Goal: Task Accomplishment & Management: Manage account settings

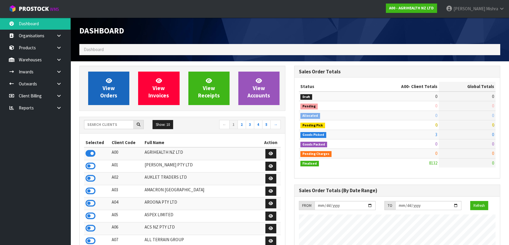
scroll to position [444, 215]
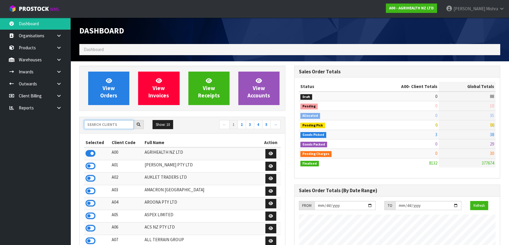
click at [104, 121] on input "text" at bounding box center [109, 124] width 50 height 9
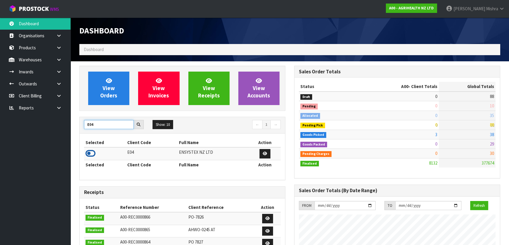
type input "E04"
click at [89, 157] on icon at bounding box center [91, 153] width 10 height 9
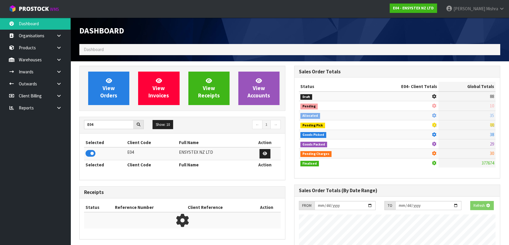
scroll to position [366, 215]
click at [99, 102] on link "View Orders" at bounding box center [108, 89] width 41 height 34
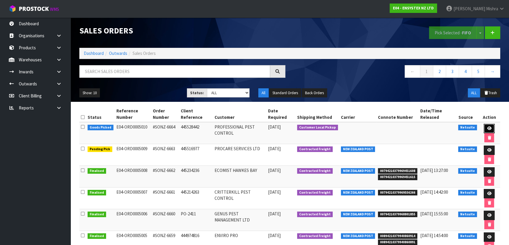
click at [488, 127] on icon at bounding box center [489, 129] width 4 height 4
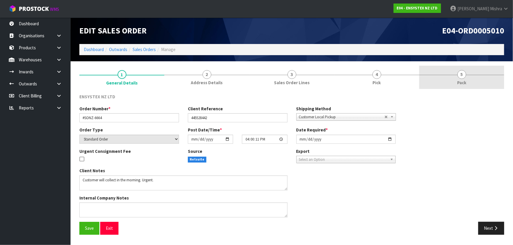
click at [453, 78] on link "5 Pack" at bounding box center [461, 77] width 85 height 23
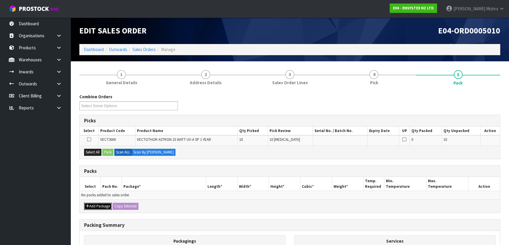
click at [95, 204] on button "Add Package" at bounding box center [98, 206] width 28 height 7
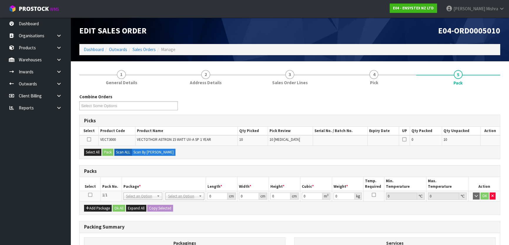
click at [91, 195] on icon at bounding box center [90, 195] width 4 height 0
click at [129, 150] on label "Scan ALL" at bounding box center [123, 152] width 18 height 7
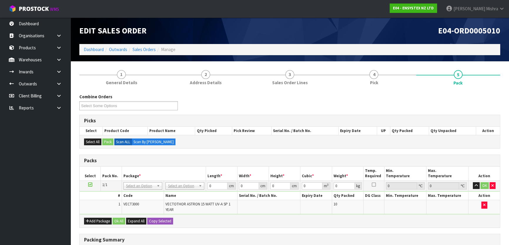
drag, startPoint x: 0, startPoint y: 5, endPoint x: 175, endPoint y: 185, distance: 250.9
click at [178, 191] on input "text" at bounding box center [185, 193] width 36 height 7
type input "oc"
type input "0.96"
drag, startPoint x: 212, startPoint y: 185, endPoint x: 172, endPoint y: 185, distance: 40.6
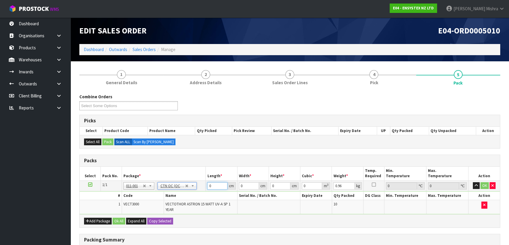
click at [172, 185] on tr "1/1 NONE 007-001 007-002 007-004 007-009 007-013 007-014 007-015 007-017 007-01…" at bounding box center [290, 186] width 420 height 11
type input "49"
type input "18"
type input "9"
type input "0.007938"
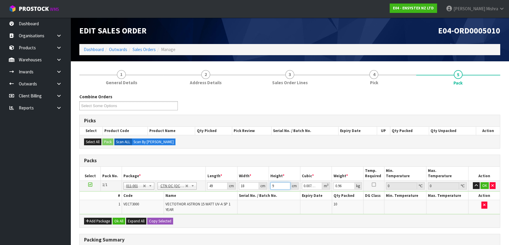
type input "9"
type input "2"
click at [116, 222] on button "Ok All" at bounding box center [119, 221] width 13 height 7
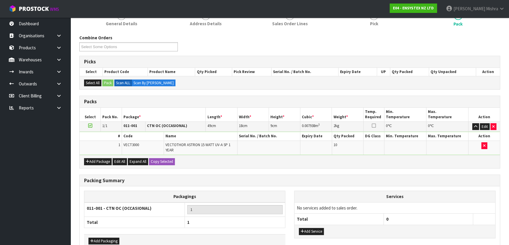
scroll to position [92, 0]
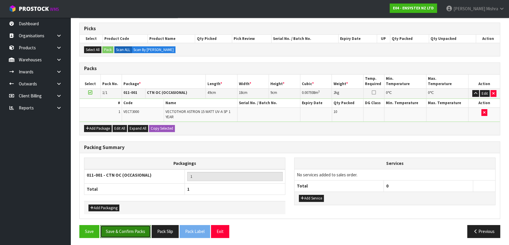
click at [124, 232] on button "Save & Confirm Packs" at bounding box center [125, 231] width 51 height 13
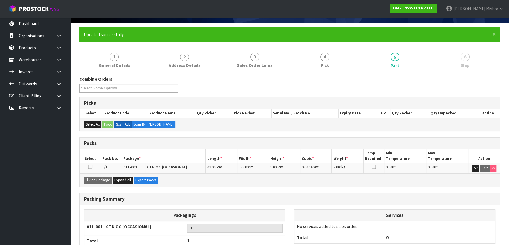
scroll to position [78, 0]
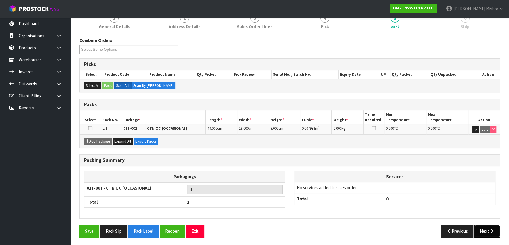
click at [487, 228] on button "Next" at bounding box center [487, 231] width 26 height 13
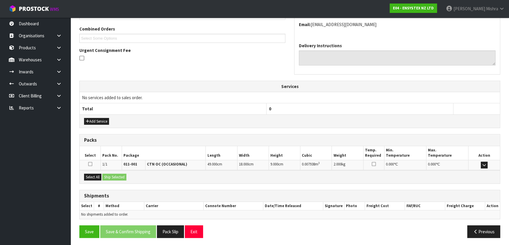
scroll to position [148, 0]
click at [97, 177] on button "Select All" at bounding box center [92, 177] width 17 height 7
click at [111, 175] on button "Ship Selected" at bounding box center [114, 177] width 24 height 7
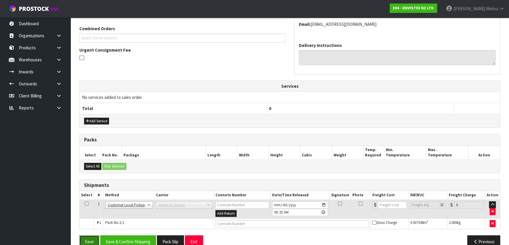
click at [88, 241] on button "Save" at bounding box center [89, 242] width 20 height 13
click at [174, 241] on button "Pack Slip" at bounding box center [176, 242] width 27 height 13
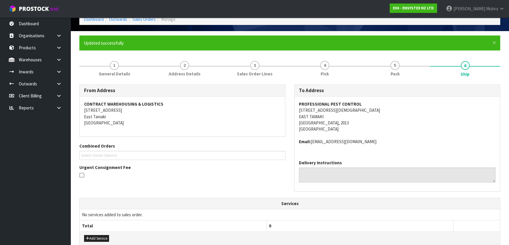
scroll to position [0, 0]
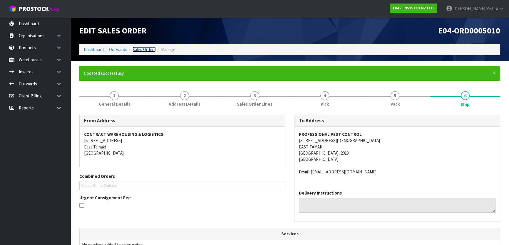
click at [152, 50] on link "Sales Orders" at bounding box center [144, 50] width 23 height 6
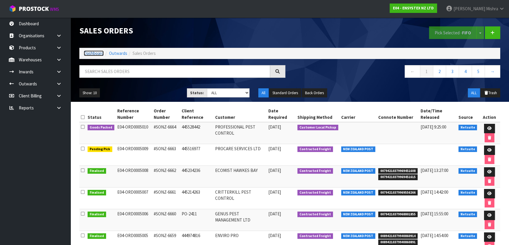
click at [91, 52] on link "Dashboard" at bounding box center [94, 54] width 20 height 6
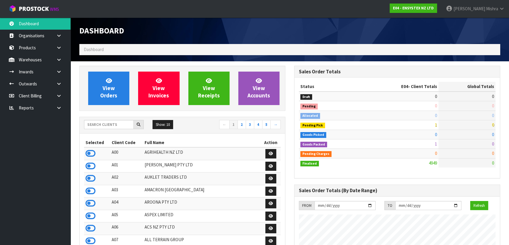
scroll to position [444, 215]
click at [120, 126] on input "text" at bounding box center [109, 124] width 50 height 9
type input "13"
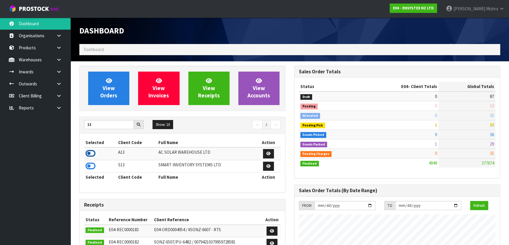
click at [92, 154] on icon at bounding box center [91, 153] width 10 height 9
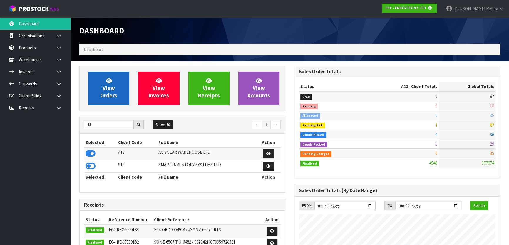
scroll to position [366, 215]
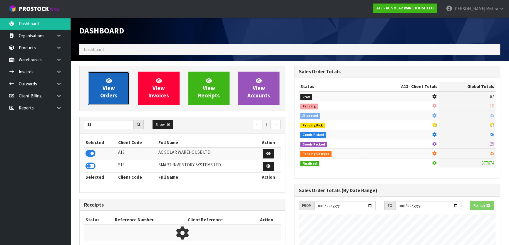
click at [111, 89] on span "View Orders" at bounding box center [108, 88] width 17 height 22
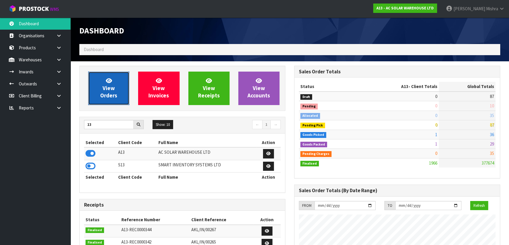
scroll to position [482, 215]
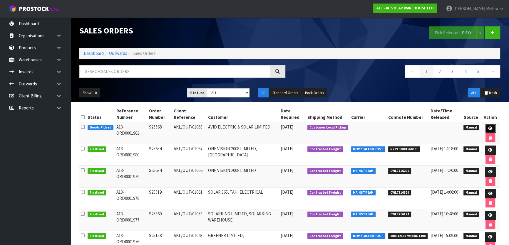
click at [488, 126] on link at bounding box center [490, 128] width 11 height 9
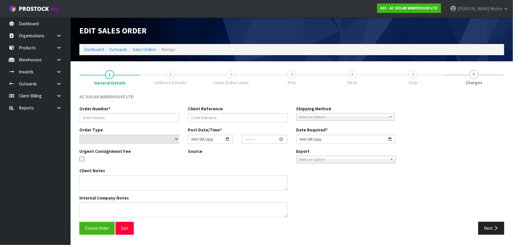
type input "S25568"
type input "AKL/OUT/01063"
select select "number:0"
type input "[DATE]"
type input "11:31:00.000"
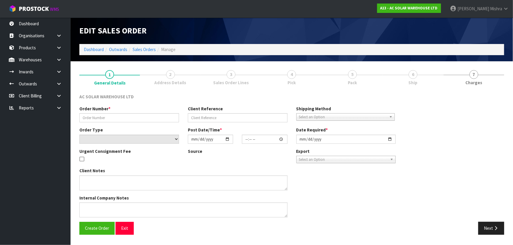
type input "[DATE]"
type textarea "CUSTOMER TO COLLECT [DATE] 7:30AM DOES NOT NEED TO BE PACKED/STRAPPED ONTO A PA…"
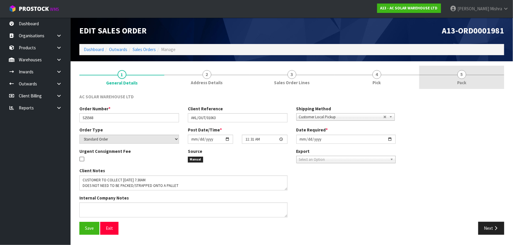
click at [463, 76] on span "5" at bounding box center [461, 74] width 9 height 9
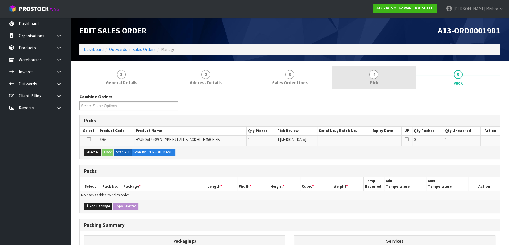
click at [384, 83] on link "4 Pick" at bounding box center [374, 77] width 84 height 23
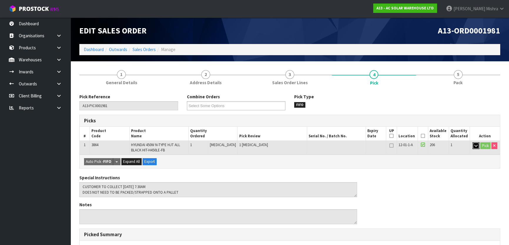
click at [474, 145] on icon "button" at bounding box center [475, 146] width 3 height 4
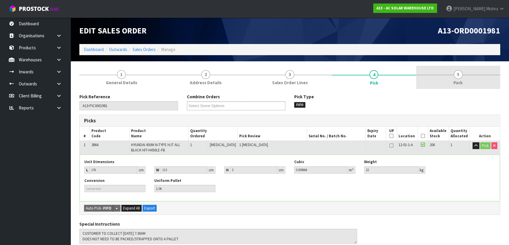
drag, startPoint x: 453, startPoint y: 78, endPoint x: 464, endPoint y: 78, distance: 10.9
click at [454, 78] on link "5 Pack" at bounding box center [458, 77] width 84 height 23
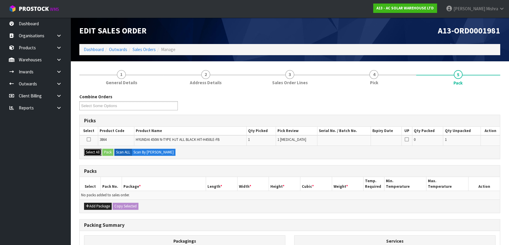
click at [98, 150] on button "Select All" at bounding box center [92, 152] width 17 height 7
click at [109, 152] on button "Pack" at bounding box center [107, 152] width 11 height 7
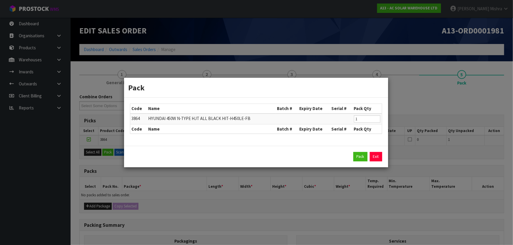
click at [352, 158] on div "Pack Exit" at bounding box center [256, 156] width 252 height 9
click at [356, 158] on button "Pack" at bounding box center [360, 156] width 14 height 9
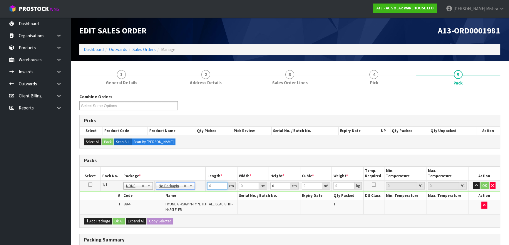
drag, startPoint x: 210, startPoint y: 187, endPoint x: 188, endPoint y: 187, distance: 21.5
click at [189, 187] on tr "1/1 NONE 007-001 007-002 007-004 007-009 007-013 007-014 007-015 007-017 007-01…" at bounding box center [290, 186] width 420 height 11
type input "176"
type input "113"
type input "3"
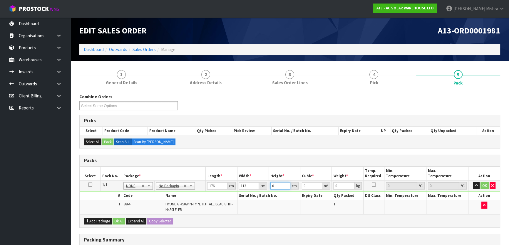
type input "0.059664"
type input "3"
type input "22"
click at [118, 225] on div "Add Package Ok All Expand All Copy Selected" at bounding box center [290, 221] width 420 height 13
click at [118, 223] on button "Ok All" at bounding box center [119, 221] width 13 height 7
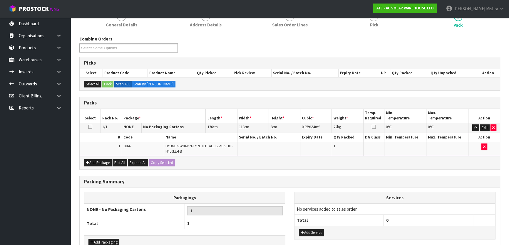
scroll to position [92, 0]
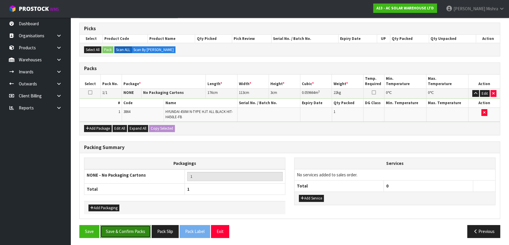
click at [122, 233] on button "Save & Confirm Packs" at bounding box center [125, 231] width 51 height 13
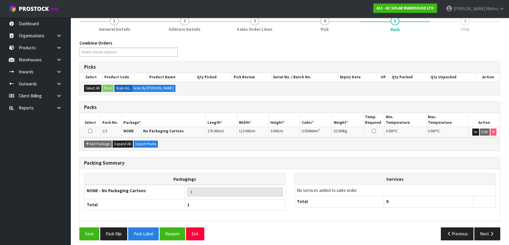
scroll to position [78, 0]
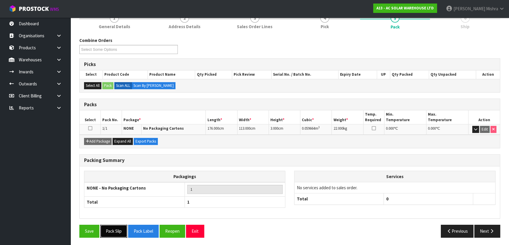
click at [116, 230] on button "Pack Slip" at bounding box center [113, 231] width 27 height 13
click at [486, 234] on button "Next" at bounding box center [487, 231] width 26 height 13
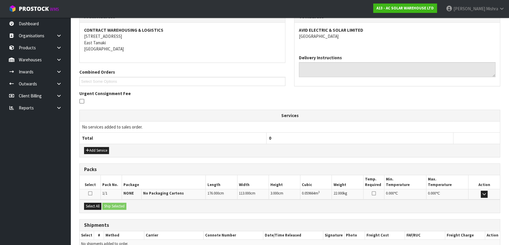
scroll to position [134, 0]
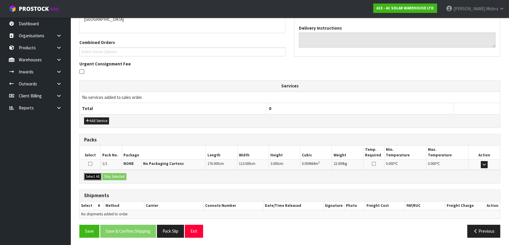
click at [93, 174] on button "Select All" at bounding box center [92, 176] width 17 height 7
drag, startPoint x: 112, startPoint y: 178, endPoint x: 128, endPoint y: 183, distance: 16.9
click at [112, 178] on button "Ship Selected" at bounding box center [114, 176] width 24 height 7
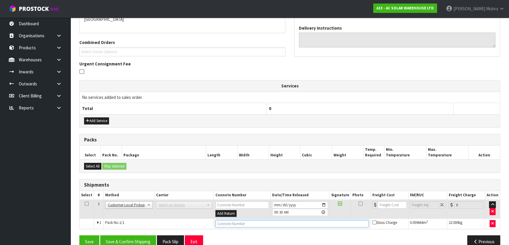
click at [253, 224] on input "text" at bounding box center [292, 223] width 154 height 7
type input "CUSTOMER COLLECTED"
click at [137, 240] on button "Save & Confirm Shipping" at bounding box center [128, 242] width 56 height 13
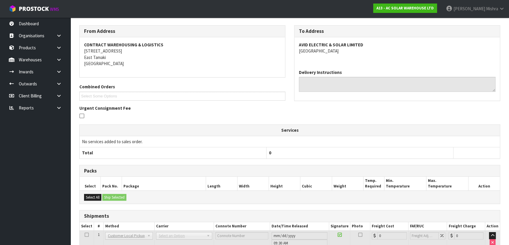
scroll to position [0, 0]
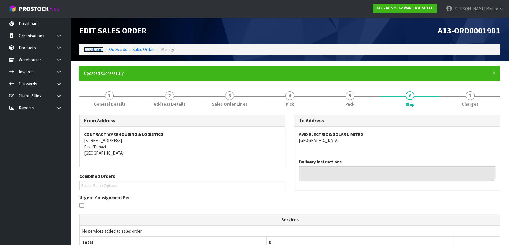
click at [95, 51] on link "Dashboard" at bounding box center [94, 50] width 20 height 6
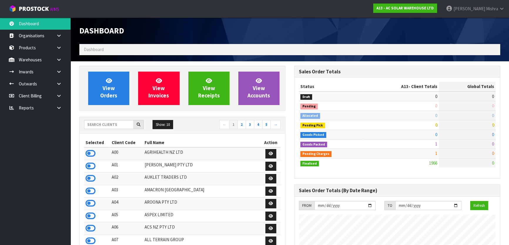
scroll to position [482, 215]
click at [112, 129] on input "text" at bounding box center [109, 124] width 50 height 9
type input "V05"
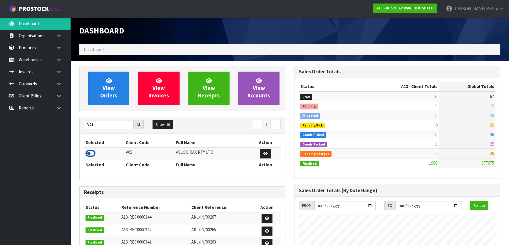
click at [94, 151] on icon at bounding box center [91, 153] width 10 height 9
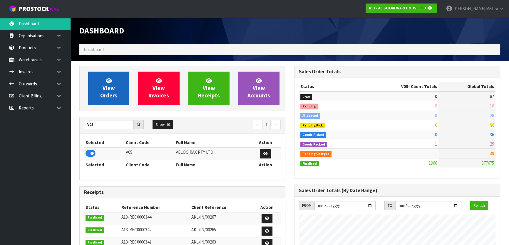
scroll to position [366, 215]
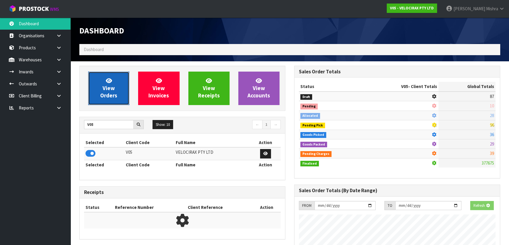
click at [113, 91] on span "View Orders" at bounding box center [108, 88] width 17 height 22
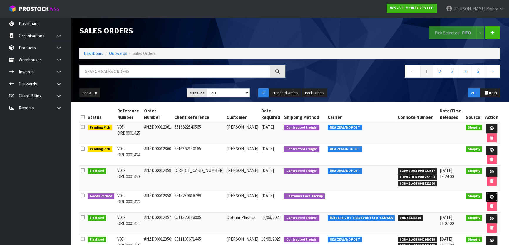
click at [490, 195] on icon at bounding box center [492, 197] width 4 height 4
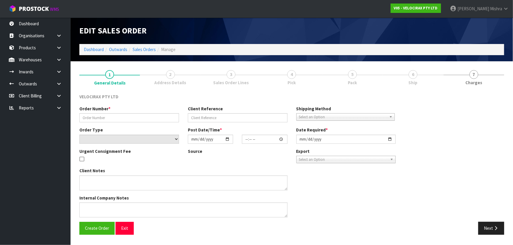
type input "#NZD00012358"
type input "6515239616789"
select select "number:0"
type input "[DATE]"
type input "20:49:55.000"
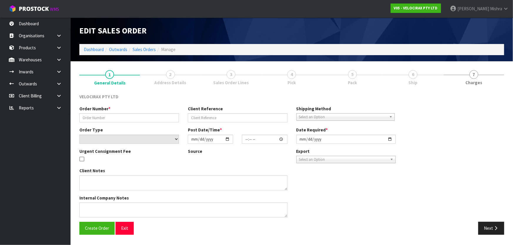
type input "[DATE]"
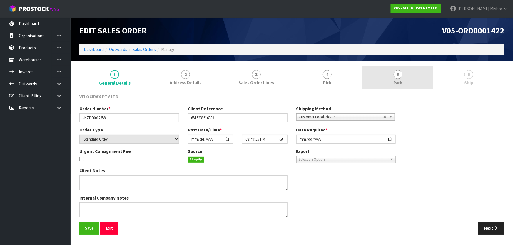
click at [407, 77] on link "5 Pack" at bounding box center [397, 77] width 71 height 23
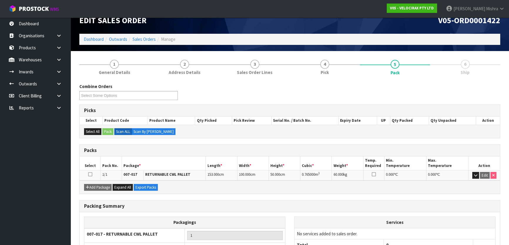
scroll to position [56, 0]
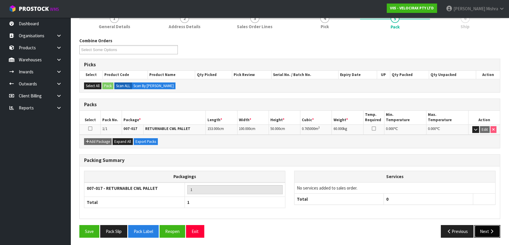
click at [490, 230] on icon "button" at bounding box center [492, 232] width 6 height 4
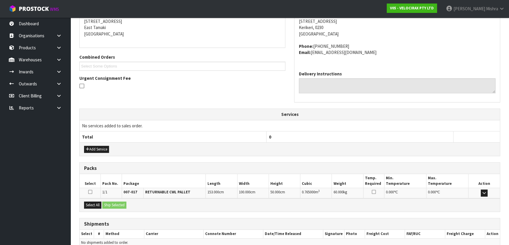
scroll to position [127, 0]
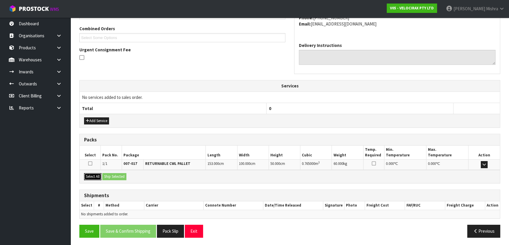
click at [97, 174] on button "Select All" at bounding box center [92, 176] width 17 height 7
click at [116, 174] on button "Ship Selected" at bounding box center [114, 176] width 24 height 7
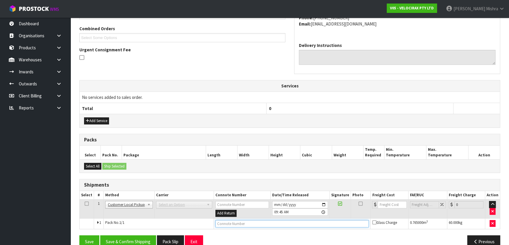
click at [249, 221] on input "text" at bounding box center [292, 223] width 154 height 7
type input "CUSTOMER COLLECTED"
click at [136, 236] on button "Save & Confirm Shipping" at bounding box center [128, 242] width 56 height 13
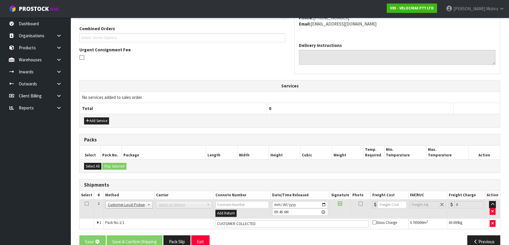
scroll to position [0, 0]
